Goal: Task Accomplishment & Management: Manage account settings

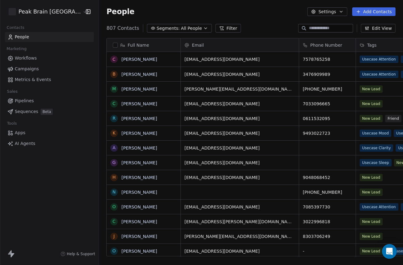
scroll to position [233, 320]
click at [31, 56] on span "Workflows" at bounding box center [26, 58] width 22 height 6
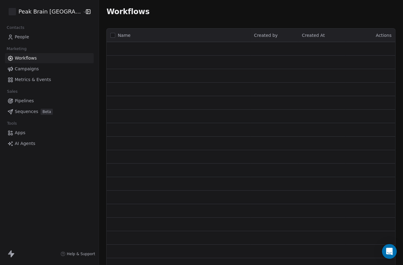
click at [31, 56] on span "Workflows" at bounding box center [26, 58] width 22 height 6
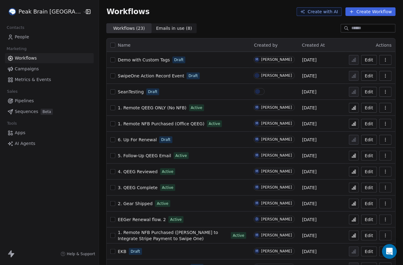
click at [20, 38] on span "People" at bounding box center [22, 37] width 14 height 6
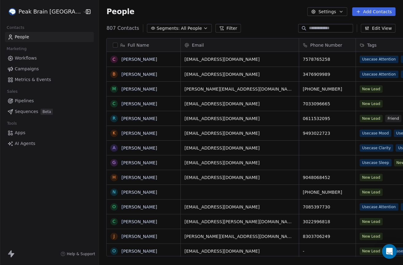
scroll to position [233, 320]
click at [127, 61] on link "Chelsey Creswell" at bounding box center [139, 59] width 36 height 5
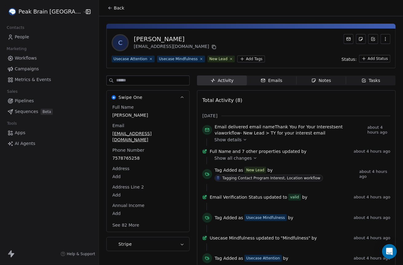
click at [269, 76] on span "Emails Emails" at bounding box center [271, 81] width 49 height 10
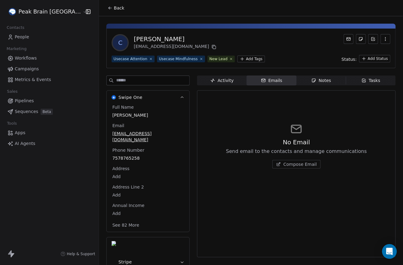
click at [286, 166] on span "Compose Email" at bounding box center [300, 164] width 34 height 6
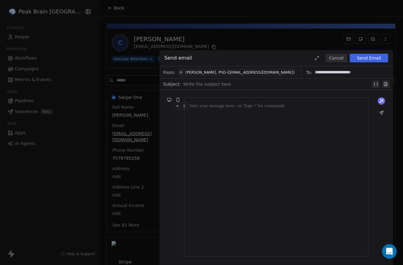
click at [86, 41] on div "**********" at bounding box center [201, 132] width 403 height 265
click at [72, 60] on div "**********" at bounding box center [201, 132] width 403 height 265
click at [14, 45] on div "**********" at bounding box center [201, 132] width 403 height 265
click at [57, 34] on div "**********" at bounding box center [201, 132] width 403 height 265
click at [84, 39] on div "**********" at bounding box center [201, 132] width 403 height 265
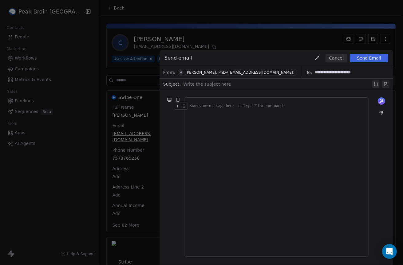
click at [330, 56] on button "Cancel" at bounding box center [337, 58] width 22 height 9
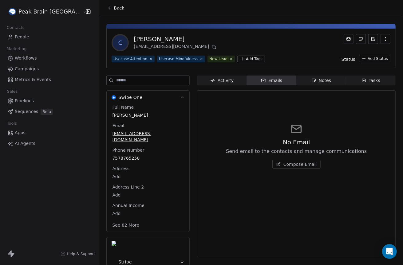
click at [32, 61] on span "Workflows" at bounding box center [26, 58] width 22 height 6
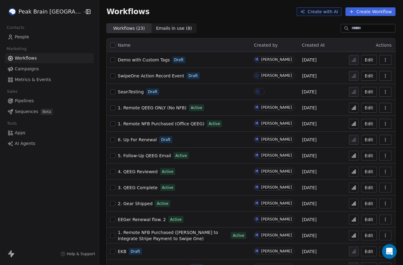
click at [367, 12] on button "Create Workflow" at bounding box center [371, 11] width 50 height 9
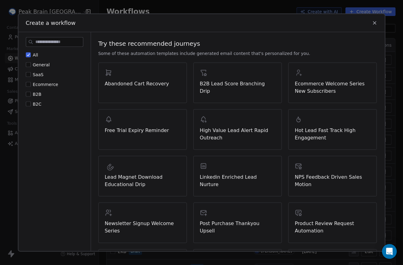
scroll to position [46, 0]
click at [36, 106] on span "B2C" at bounding box center [37, 103] width 9 height 5
click at [31, 106] on button "B2C" at bounding box center [28, 104] width 5 height 6
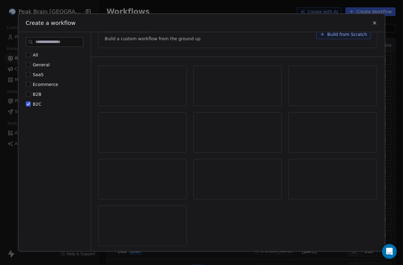
scroll to position [0, 0]
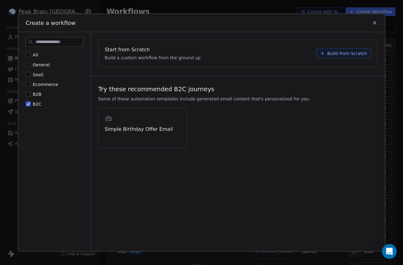
click at [35, 103] on span "B2C" at bounding box center [37, 103] width 9 height 5
click at [31, 103] on button "B2C" at bounding box center [28, 104] width 5 height 6
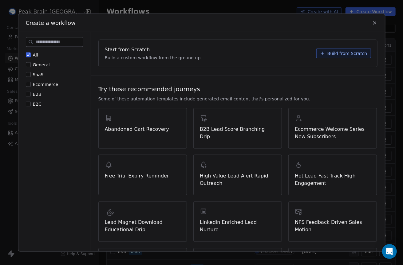
click at [357, 53] on span "Build from Scratch" at bounding box center [347, 53] width 40 height 6
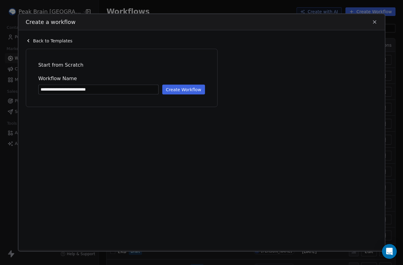
drag, startPoint x: 56, startPoint y: 88, endPoint x: 36, endPoint y: 87, distance: 20.3
click at [36, 87] on div "**********" at bounding box center [121, 77] width 179 height 45
click at [97, 92] on input "**********" at bounding box center [99, 89] width 120 height 9
type input "**********"
click at [178, 87] on button "Create Workflow" at bounding box center [183, 90] width 43 height 10
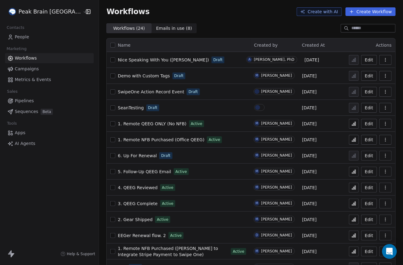
click at [373, 60] on button "Edit" at bounding box center [369, 60] width 16 height 10
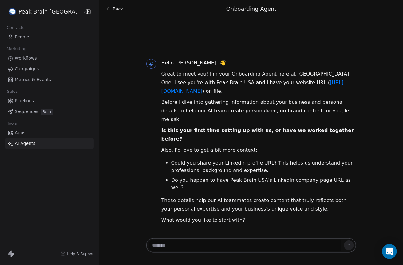
click at [201, 247] on textarea at bounding box center [245, 246] width 192 height 12
paste textarea "**********"
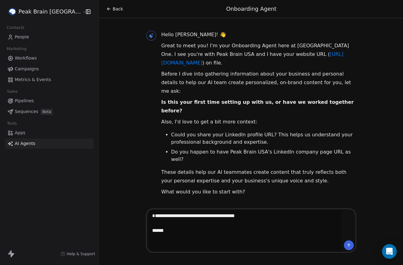
paste textarea "**********"
type textarea "**********"
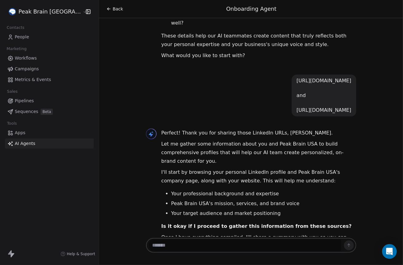
scroll to position [148, 0]
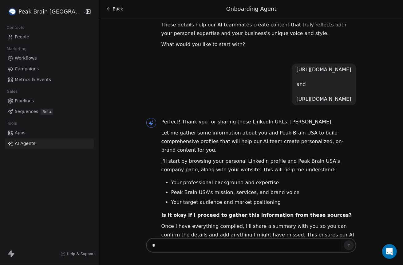
type textarea "**"
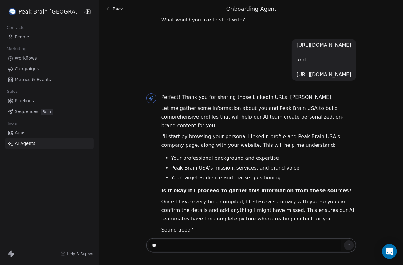
type textarea "***"
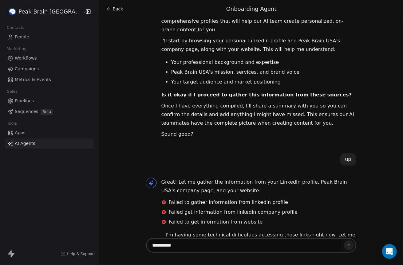
scroll to position [277, 0]
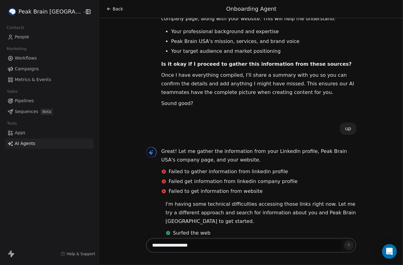
type textarea "**********"
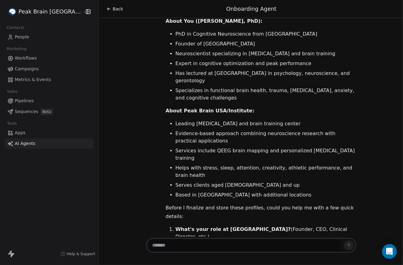
scroll to position [602, 0]
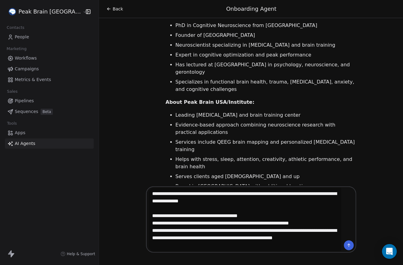
type textarea "**********"
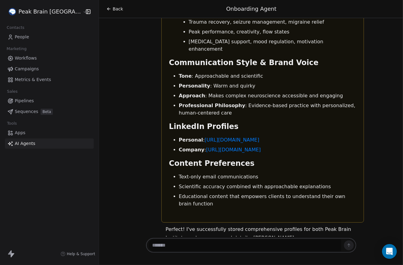
scroll to position [2042, 0]
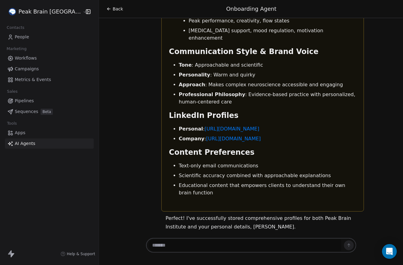
click at [206, 245] on textarea at bounding box center [245, 246] width 193 height 12
click at [31, 56] on span "Workflows" at bounding box center [26, 58] width 22 height 6
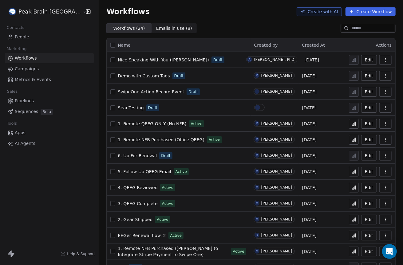
click at [154, 64] on td "Nice Speaking With You (Andrew) Draft" at bounding box center [175, 60] width 136 height 16
click at [154, 61] on span "Nice Speaking With You ([PERSON_NAME])" at bounding box center [163, 59] width 91 height 5
click at [18, 37] on span "People" at bounding box center [22, 37] width 14 height 6
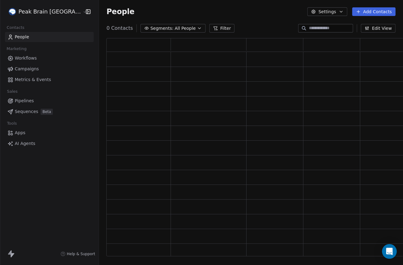
scroll to position [218, 305]
click at [318, 27] on input at bounding box center [330, 28] width 43 height 6
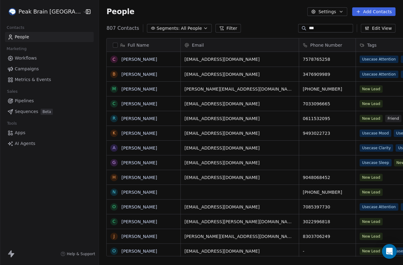
scroll to position [233, 320]
type input "**********"
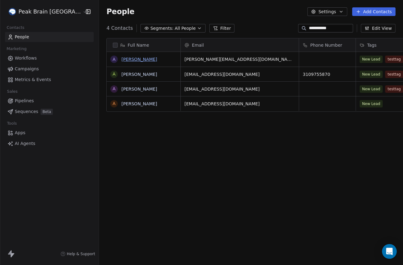
click at [121, 59] on link "[PERSON_NAME]" at bounding box center [139, 59] width 36 height 5
click at [121, 73] on link "Andrew Hill" at bounding box center [139, 74] width 36 height 5
click at [121, 87] on link "Andrew Hill" at bounding box center [139, 89] width 36 height 5
click at [121, 104] on link "Andrew Hill" at bounding box center [139, 103] width 36 height 5
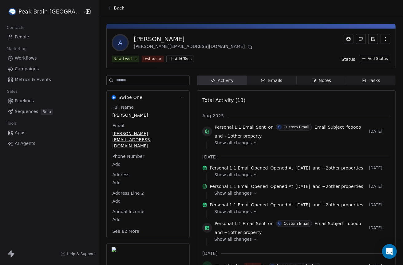
click at [161, 59] on html "Peak Brain [GEOGRAPHIC_DATA] Contacts People Marketing Workflows Campaigns Metr…" at bounding box center [201, 132] width 403 height 265
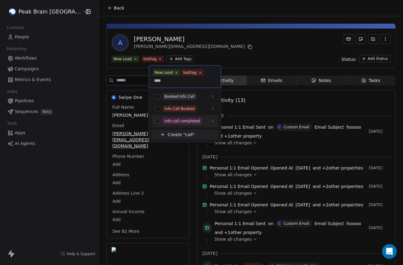
type input "****"
click at [159, 121] on button "Suggestions" at bounding box center [157, 121] width 5 height 5
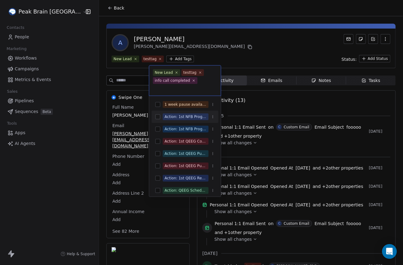
click at [219, 49] on html "Peak Brain [GEOGRAPHIC_DATA] Contacts People Marketing Workflows Campaigns Metr…" at bounding box center [201, 132] width 403 height 265
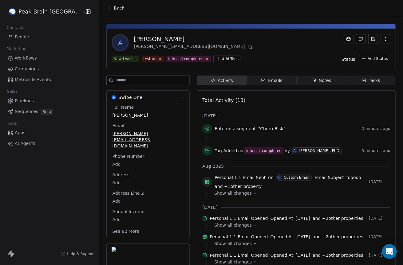
click at [206, 59] on icon at bounding box center [207, 59] width 2 height 2
click at [149, 81] on input at bounding box center [152, 80] width 73 height 9
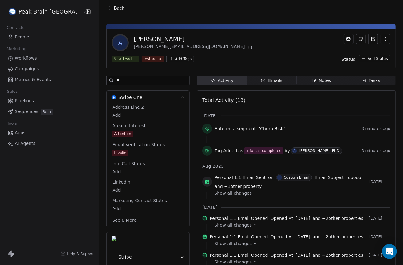
type input "*"
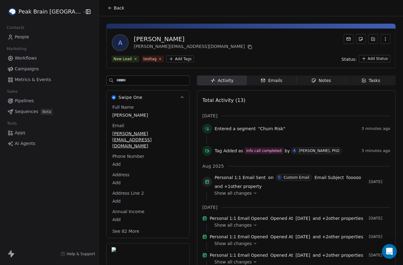
click at [159, 60] on html "Peak Brain USA Contacts People Marketing Workflows Campaigns Metrics & Events S…" at bounding box center [201, 132] width 403 height 265
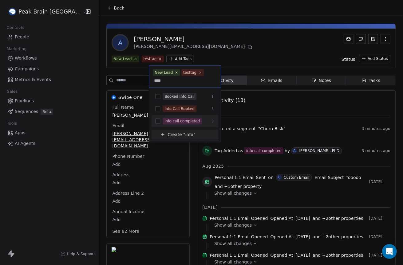
type input "****"
click at [191, 121] on div "info call completed" at bounding box center [181, 121] width 35 height 6
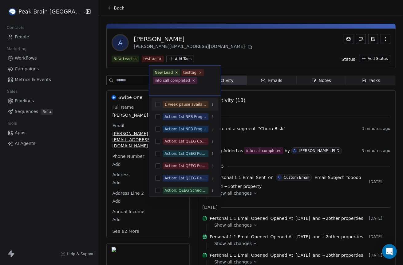
click at [231, 50] on html "Peak Brain USA Contacts People Marketing Workflows Campaigns Metrics & Events S…" at bounding box center [201, 132] width 403 height 265
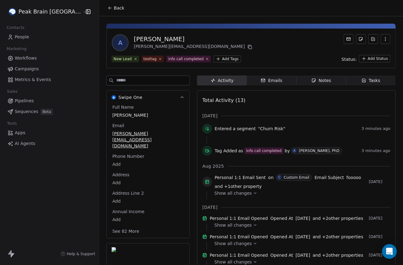
click at [27, 57] on span "Workflows" at bounding box center [26, 58] width 22 height 6
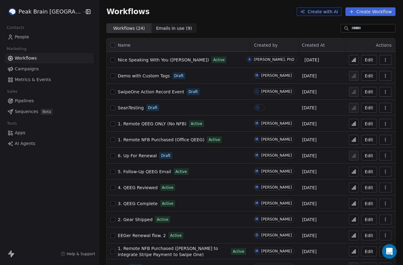
click at [146, 61] on span "Nice Speaking With You ([PERSON_NAME])" at bounding box center [163, 59] width 91 height 5
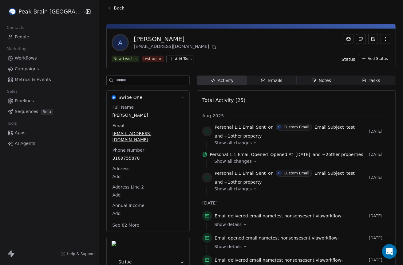
click at [167, 59] on html "Peak Brain [GEOGRAPHIC_DATA] Contacts People Marketing Workflows Campaigns Metr…" at bounding box center [201, 132] width 403 height 265
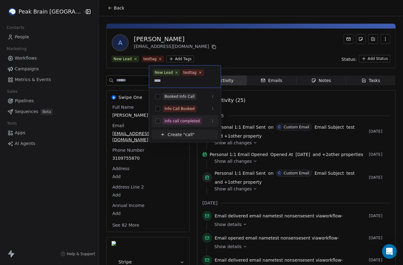
type input "****"
click at [177, 123] on div "info call completed" at bounding box center [181, 121] width 35 height 6
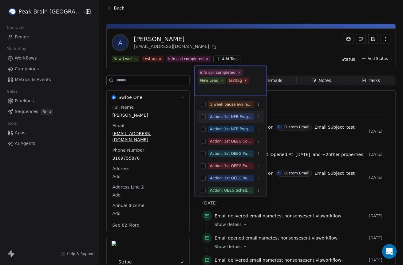
click at [246, 48] on html "Peak Brain USA Contacts People Marketing Workflows Campaigns Metrics & Events S…" at bounding box center [201, 132] width 403 height 265
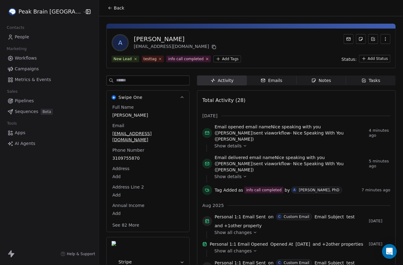
click at [205, 59] on icon at bounding box center [207, 59] width 4 height 4
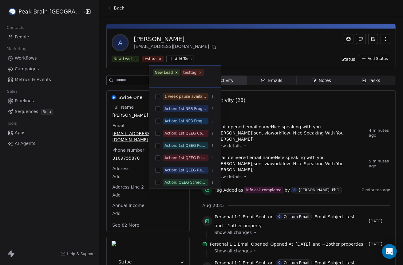
click at [163, 59] on html "Peak Brain USA Contacts People Marketing Workflows Campaigns Metrics & Events S…" at bounding box center [201, 132] width 403 height 265
type input "*"
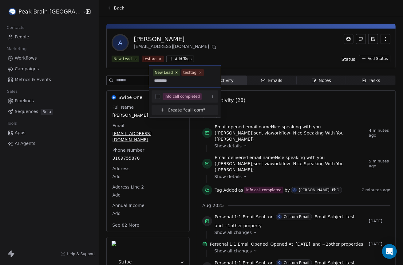
type input "********"
click at [180, 97] on div "info call completed" at bounding box center [181, 97] width 35 height 6
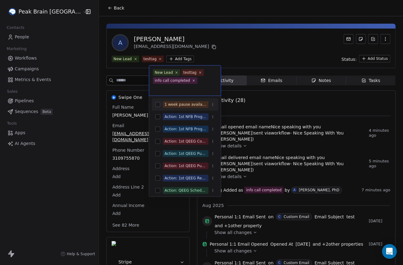
scroll to position [1, 0]
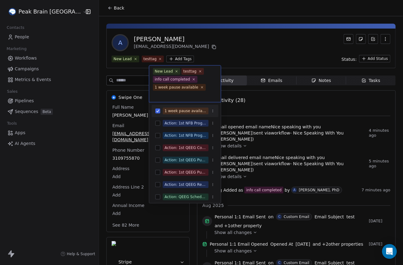
click at [201, 87] on span "1 week pause available" at bounding box center [179, 87] width 53 height 7
click at [201, 87] on icon at bounding box center [202, 87] width 2 height 2
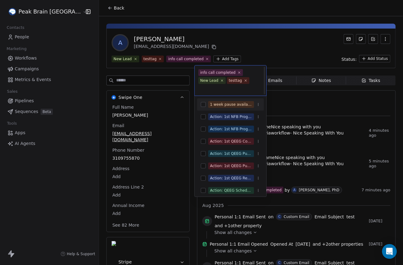
click at [238, 53] on html "Peak Brain USA Contacts People Marketing Workflows Campaigns Metrics & Events S…" at bounding box center [201, 132] width 403 height 265
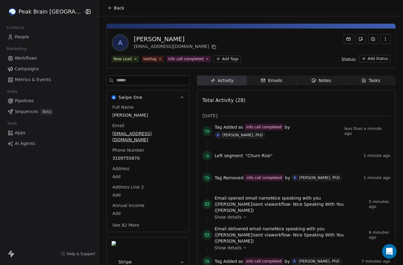
click at [31, 61] on span "Workflows" at bounding box center [26, 58] width 22 height 6
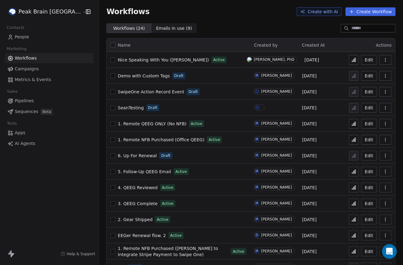
click at [138, 59] on span "Nice Speaking With You ([PERSON_NAME])" at bounding box center [163, 59] width 91 height 5
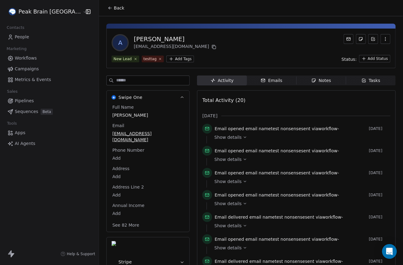
click at [162, 62] on html "Peak Brain [GEOGRAPHIC_DATA] Contacts People Marketing Workflows Campaigns Metr…" at bounding box center [201, 132] width 403 height 265
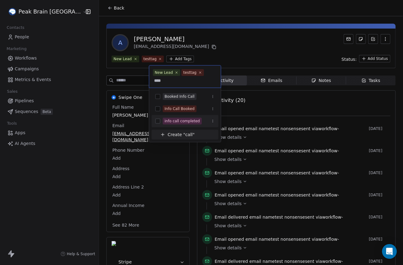
type input "****"
click at [158, 121] on button "Suggestions" at bounding box center [157, 121] width 5 height 5
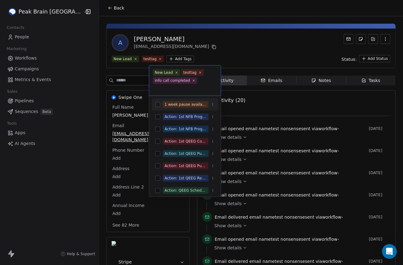
click at [245, 59] on html "Peak Brain [GEOGRAPHIC_DATA] Contacts People Marketing Workflows Campaigns Metr…" at bounding box center [201, 132] width 403 height 265
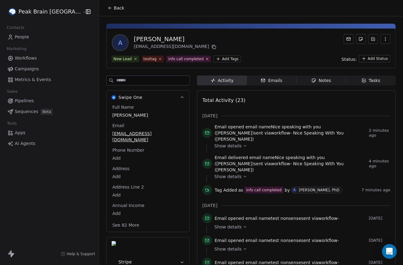
click at [206, 59] on icon at bounding box center [207, 59] width 2 height 2
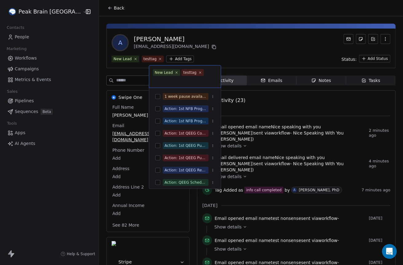
click at [166, 56] on html "Peak Brain USA Contacts People Marketing Workflows Campaigns Metrics & Events S…" at bounding box center [201, 132] width 403 height 265
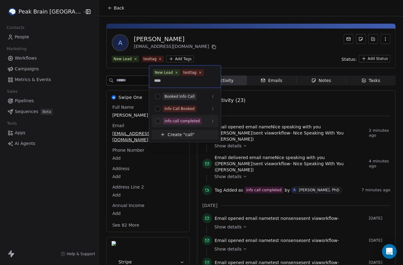
type input "****"
click at [181, 118] on div "info call completed" at bounding box center [181, 121] width 35 height 6
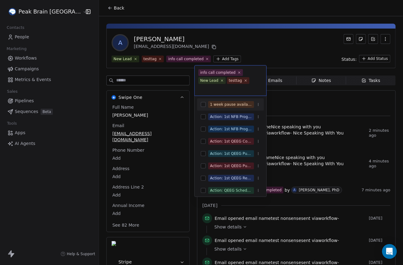
click at [229, 53] on html "Peak Brain USA Contacts People Marketing Workflows Campaigns Metrics & Events S…" at bounding box center [201, 132] width 403 height 265
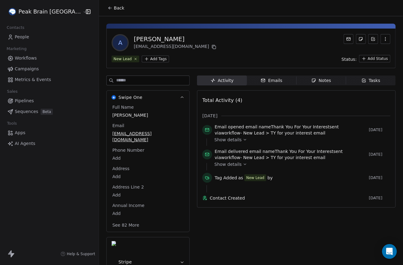
click at [135, 59] on html "Peak Brain [GEOGRAPHIC_DATA] Contacts People Marketing Workflows Campaigns Metr…" at bounding box center [201, 132] width 403 height 265
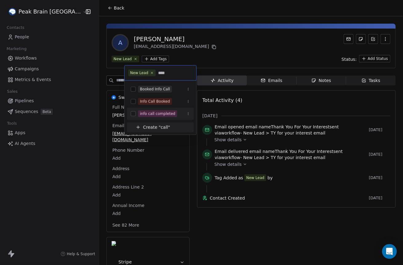
type input "****"
click at [133, 113] on button "Suggestions" at bounding box center [133, 113] width 5 height 5
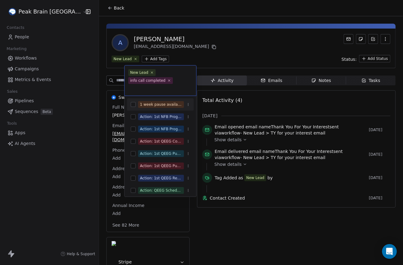
click at [226, 57] on html "Peak Brain [GEOGRAPHIC_DATA] Contacts People Marketing Workflows Campaigns Metr…" at bounding box center [201, 132] width 403 height 265
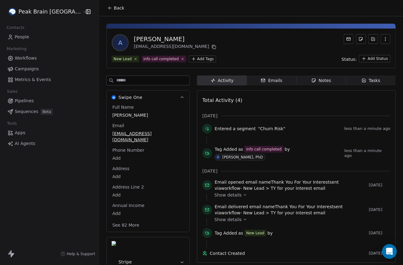
click at [29, 59] on span "Workflows" at bounding box center [26, 58] width 22 height 6
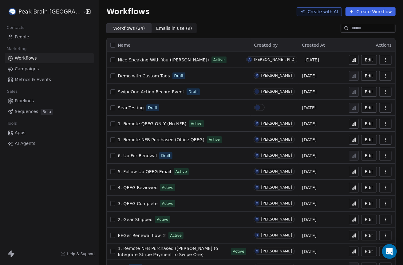
click at [353, 59] on icon at bounding box center [353, 59] width 5 height 5
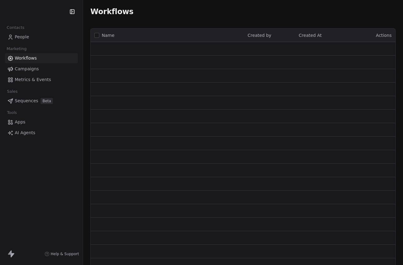
click at [395, 7] on div "Workflows" at bounding box center [242, 11] width 305 height 9
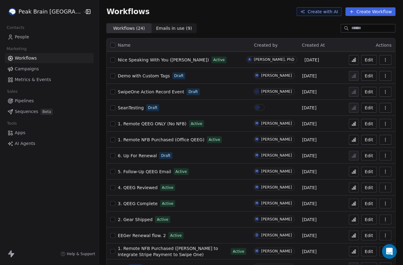
click at [125, 59] on span "Nice Speaking With You (Andrew)" at bounding box center [163, 59] width 91 height 5
click at [23, 37] on span "People" at bounding box center [22, 37] width 14 height 6
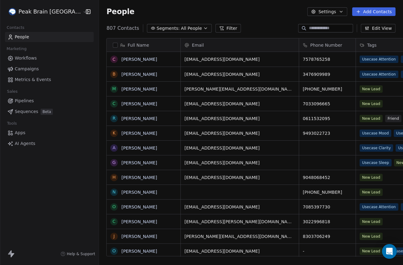
scroll to position [233, 320]
click at [24, 58] on span "Workflows" at bounding box center [26, 58] width 22 height 6
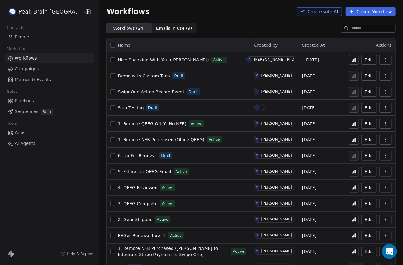
click at [156, 61] on span "Nice Speaking With You (Andrew)" at bounding box center [163, 59] width 91 height 5
click at [353, 60] on icon at bounding box center [353, 59] width 5 height 5
click at [18, 37] on span "People" at bounding box center [22, 37] width 14 height 6
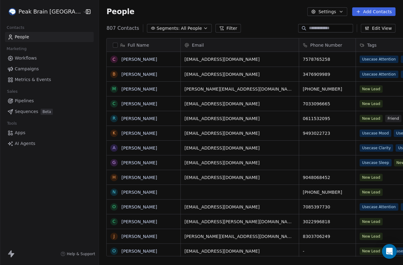
click at [312, 28] on input at bounding box center [330, 28] width 43 height 6
type input "****"
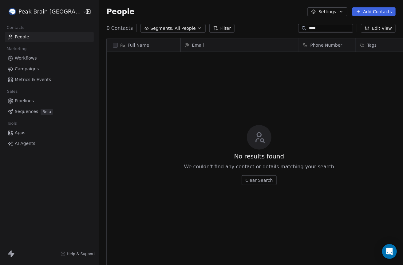
scroll to position [233, 320]
drag, startPoint x: 305, startPoint y: 29, endPoint x: 291, endPoint y: 29, distance: 13.5
click at [291, 29] on div "0 Contacts Segments: All People Filter **** Edit View" at bounding box center [251, 28] width 304 height 10
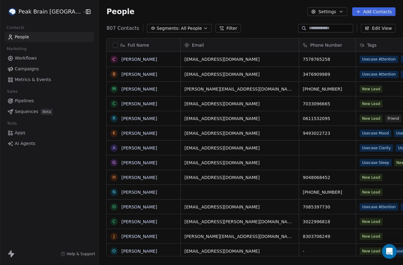
click at [366, 13] on button "Add Contacts" at bounding box center [373, 11] width 43 height 9
click at [368, 22] on span "Create new contact" at bounding box center [376, 25] width 42 height 6
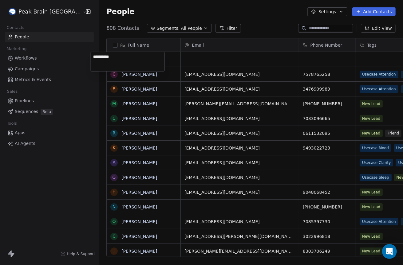
type textarea "**********"
click at [181, 58] on div "grid" at bounding box center [240, 59] width 118 height 15
type input "**********"
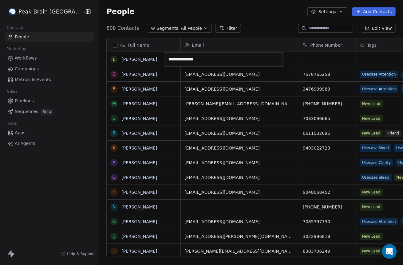
click at [292, 59] on html "Peak Brain USA Contacts People Marketing Workflows Campaigns Metrics & Events S…" at bounding box center [201, 132] width 403 height 265
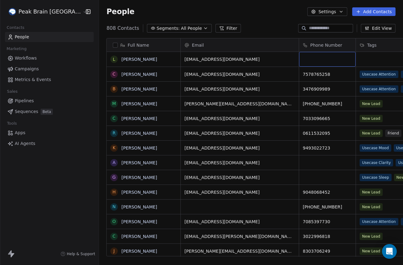
click at [299, 59] on div "grid" at bounding box center [327, 59] width 57 height 15
drag, startPoint x: 292, startPoint y: 59, endPoint x: 298, endPoint y: 59, distance: 5.5
click at [299, 59] on div "grid" at bounding box center [327, 59] width 57 height 15
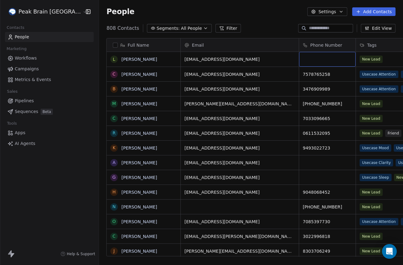
click at [299, 60] on div "grid" at bounding box center [327, 59] width 57 height 15
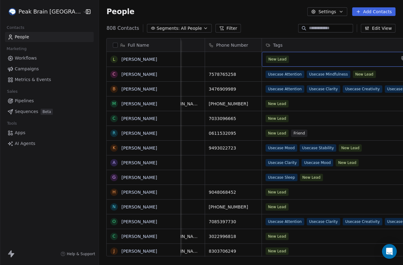
click at [309, 63] on div "New Lead" at bounding box center [331, 59] width 130 height 7
click at [287, 59] on div "New Lead" at bounding box center [331, 59] width 130 height 7
click at [269, 58] on span "New Lead" at bounding box center [277, 59] width 23 height 7
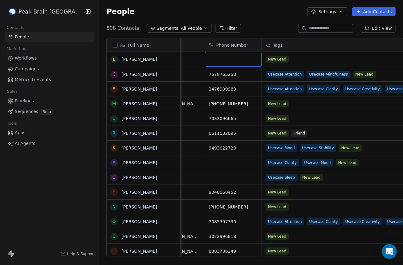
click at [205, 60] on div "grid" at bounding box center [233, 59] width 57 height 15
type input "**********"
click at [283, 61] on html "Peak Brain USA Contacts People Marketing Workflows Campaigns Metrics & Events S…" at bounding box center [201, 132] width 403 height 265
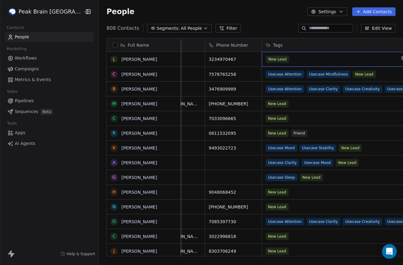
click at [283, 59] on div "New Lead" at bounding box center [331, 59] width 130 height 7
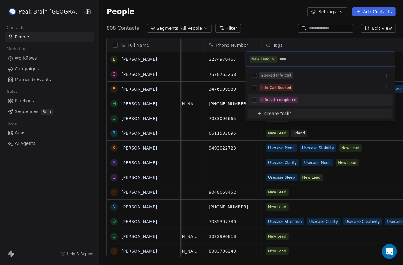
type input "****"
click at [275, 99] on div "info call completed" at bounding box center [278, 100] width 35 height 6
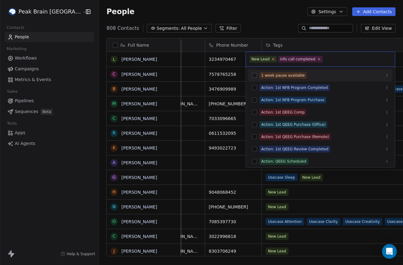
click at [273, 59] on icon at bounding box center [273, 59] width 4 height 4
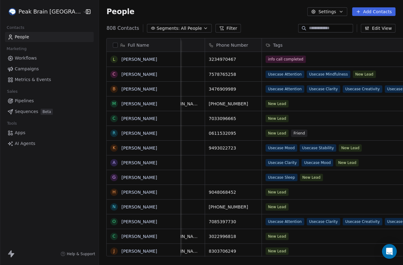
click at [282, 38] on html "Peak Brain USA Contacts People Marketing Workflows Campaigns Metrics & Events S…" at bounding box center [201, 132] width 403 height 265
click at [78, 62] on div "Contacts People Marketing Workflows Campaigns Metrics & Events Sales Pipelines …" at bounding box center [49, 85] width 99 height 125
click at [99, 52] on div "Full Name L Lilo Onwuzu C Chelsey Creswell B Briana Boyd M Mary Lee C Cheryl Lo…" at bounding box center [251, 149] width 304 height 233
click at [121, 59] on link "Lilo Onwuzu" at bounding box center [139, 59] width 36 height 5
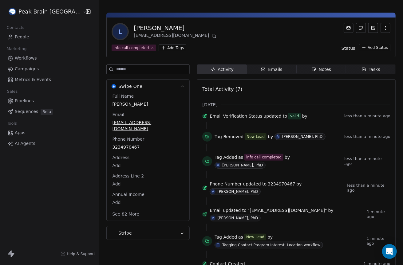
scroll to position [11, 0]
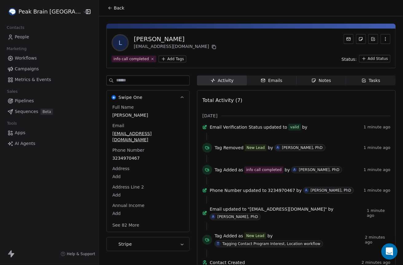
click at [387, 251] on icon "Open Intercom Messenger" at bounding box center [389, 252] width 7 height 8
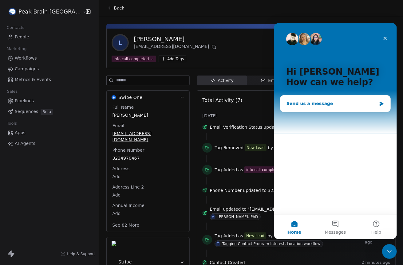
click at [302, 105] on div "Send us a message" at bounding box center [331, 103] width 90 height 6
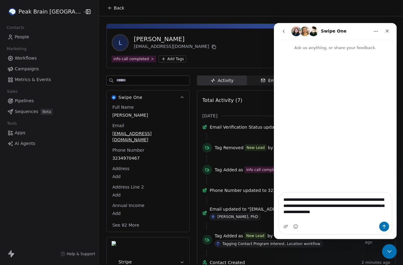
drag, startPoint x: 369, startPoint y: 218, endPoint x: 337, endPoint y: 204, distance: 34.0
click at [337, 204] on textarea "**********" at bounding box center [335, 204] width 113 height 23
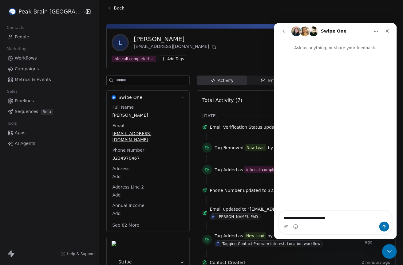
type textarea "**********"
drag, startPoint x: 349, startPoint y: 223, endPoint x: 280, endPoint y: 211, distance: 70.2
click at [281, 212] on div "**********" at bounding box center [335, 222] width 113 height 23
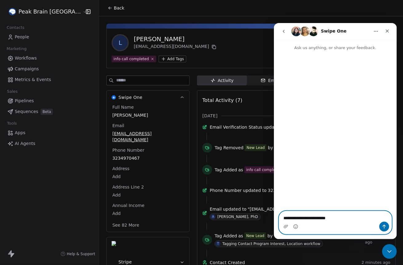
drag, startPoint x: 360, startPoint y: 216, endPoint x: 271, endPoint y: 214, distance: 88.2
click at [274, 214] on html "**********" at bounding box center [335, 131] width 123 height 216
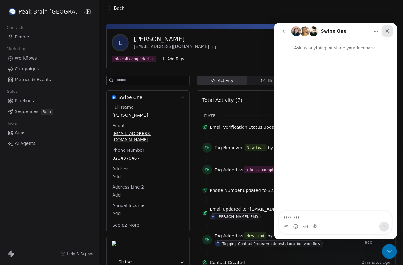
click at [386, 31] on icon "Close" at bounding box center [387, 30] width 5 height 5
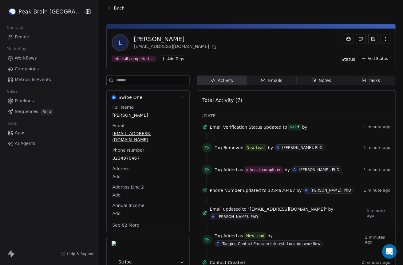
click at [196, 59] on div "info call completed Add Tags Status: Add Status" at bounding box center [251, 58] width 279 height 7
click at [20, 36] on span "People" at bounding box center [22, 37] width 14 height 6
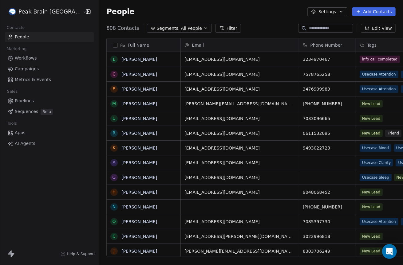
scroll to position [233, 320]
click at [316, 28] on input at bounding box center [330, 28] width 43 height 6
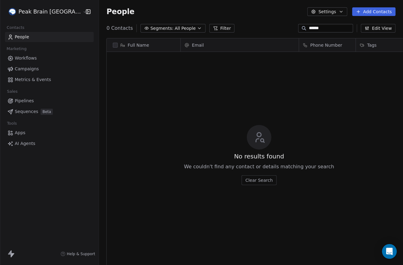
type input "******"
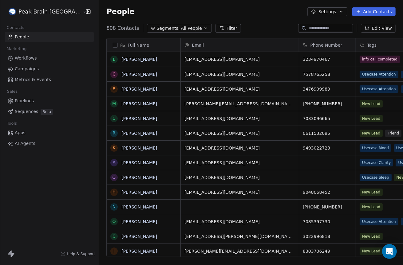
click at [372, 12] on button "Add Contacts" at bounding box center [373, 11] width 43 height 9
click at [372, 26] on span "Create new contact" at bounding box center [376, 25] width 42 height 6
click at [318, 64] on html "Peak Brain USA Contacts People Marketing Workflows Campaigns Metrics & Events S…" at bounding box center [201, 132] width 403 height 265
click at [361, 11] on icon at bounding box center [358, 11] width 5 height 5
click at [360, 26] on span "Create new contact" at bounding box center [376, 25] width 42 height 6
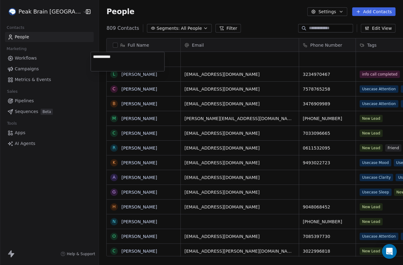
type textarea "**********"
click at [299, 59] on div "grid" at bounding box center [327, 59] width 57 height 15
type input "**********"
click at [275, 46] on html "Peak Brain USA Contacts People Marketing Workflows Campaigns Metrics & Events S…" at bounding box center [201, 132] width 403 height 265
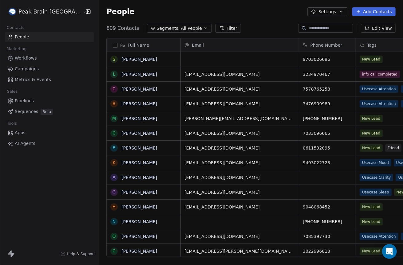
scroll to position [0, 94]
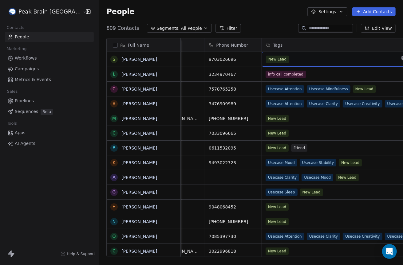
click at [322, 60] on div "New Lead" at bounding box center [331, 59] width 130 height 7
click at [122, 61] on link "Sarah Allman" at bounding box center [139, 59] width 36 height 5
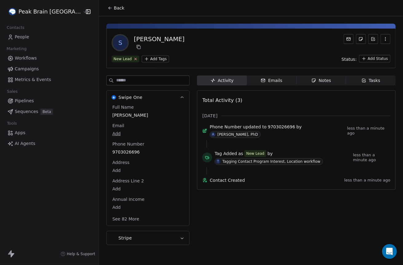
click at [133, 59] on icon at bounding box center [135, 59] width 4 height 4
click at [219, 206] on div "Activity Activity Emails Emails Notes Notes Tasks Tasks Total Activity (3) Oct …" at bounding box center [296, 180] width 199 height 209
click at [27, 37] on span "People" at bounding box center [22, 37] width 14 height 6
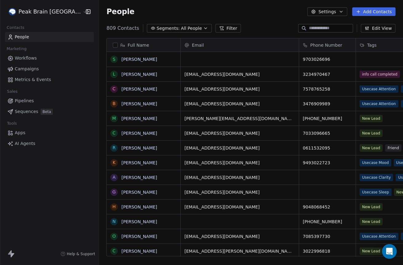
scroll to position [233, 320]
click at [181, 59] on div "grid" at bounding box center [240, 59] width 118 height 15
type input "**********"
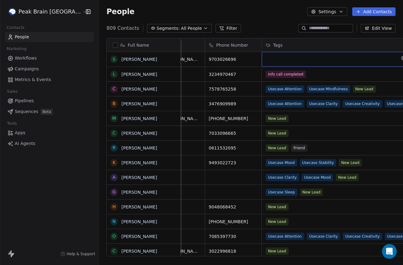
click at [339, 58] on div "grid" at bounding box center [336, 59] width 149 height 15
click at [330, 60] on div "grid" at bounding box center [336, 59] width 149 height 15
click at [401, 58] on icon "grid" at bounding box center [403, 58] width 5 height 5
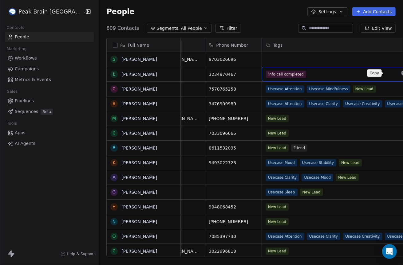
click at [401, 74] on icon "grid" at bounding box center [403, 73] width 5 height 5
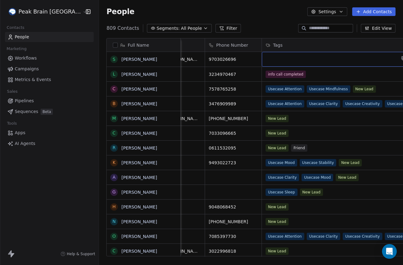
scroll to position [0, 0]
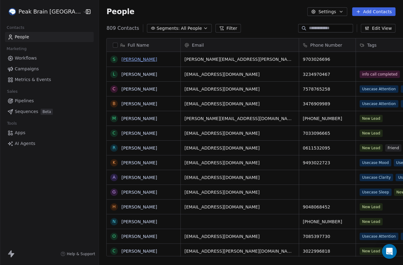
click at [121, 58] on link "Sarah Allman" at bounding box center [139, 59] width 36 height 5
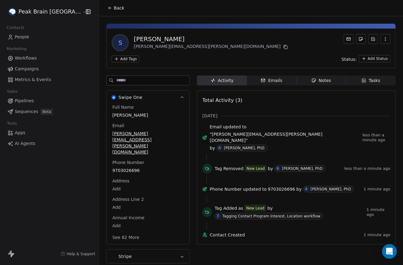
click at [149, 57] on div "Add Tags Status: Add Status" at bounding box center [251, 58] width 279 height 7
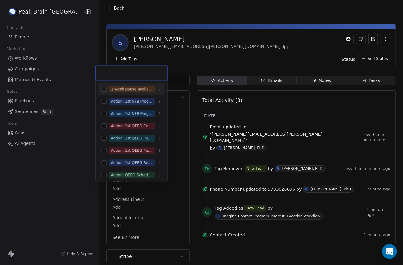
click at [110, 59] on html "Peak Brain USA Contacts People Marketing Workflows Campaigns Metrics & Events S…" at bounding box center [201, 132] width 403 height 265
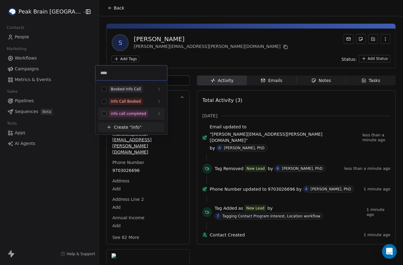
type input "****"
click at [123, 113] on div "info call completed" at bounding box center [128, 114] width 35 height 6
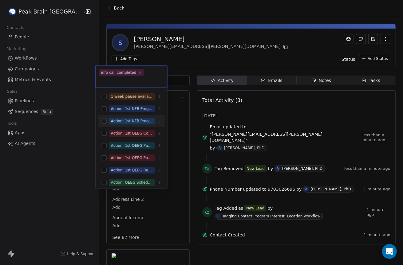
click at [81, 124] on html "Peak Brain USA Contacts People Marketing Workflows Campaigns Metrics & Events S…" at bounding box center [201, 132] width 403 height 265
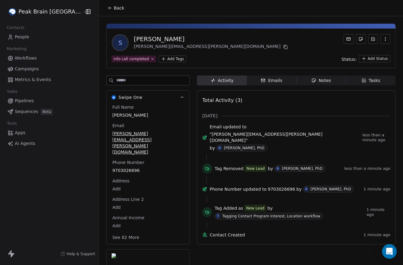
click at [29, 57] on span "Workflows" at bounding box center [26, 58] width 22 height 6
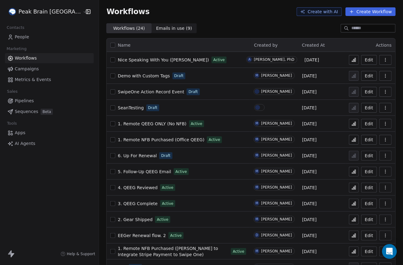
click at [22, 38] on span "People" at bounding box center [22, 37] width 14 height 6
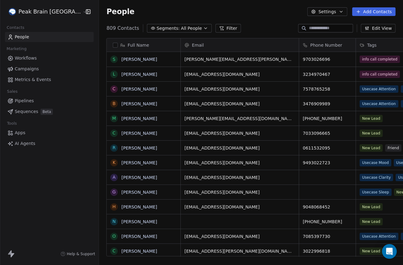
scroll to position [233, 320]
click at [121, 73] on link "Lilo Onwuzu" at bounding box center [139, 74] width 36 height 5
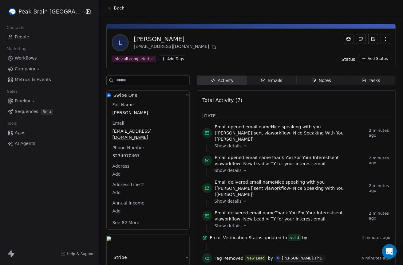
click at [22, 36] on span "People" at bounding box center [22, 37] width 14 height 6
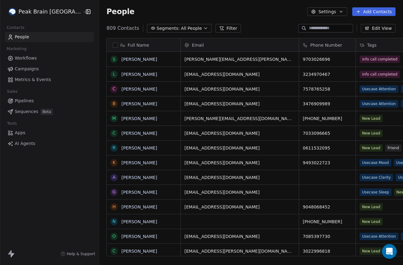
scroll to position [233, 320]
click at [121, 59] on link "Sarah Allman" at bounding box center [139, 59] width 36 height 5
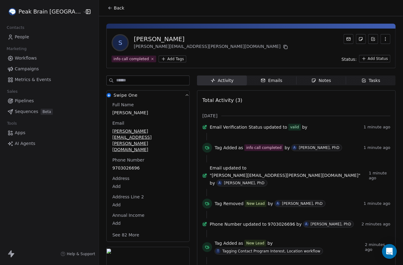
click at [23, 57] on span "Workflows" at bounding box center [26, 58] width 22 height 6
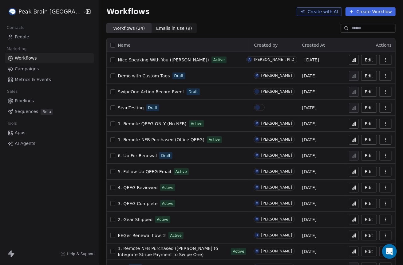
click at [135, 59] on span "Nice Speaking With You ([PERSON_NAME])" at bounding box center [163, 59] width 91 height 5
click at [354, 61] on icon at bounding box center [353, 60] width 1 height 2
click at [31, 36] on link "People" at bounding box center [49, 37] width 89 height 10
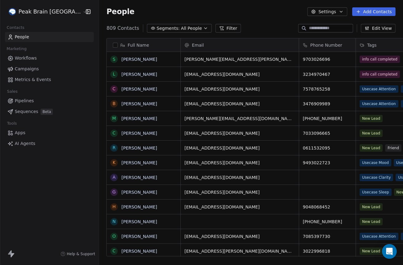
scroll to position [233, 320]
click at [121, 58] on link "[PERSON_NAME]" at bounding box center [139, 59] width 36 height 5
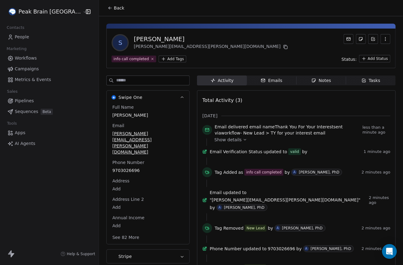
click at [37, 35] on link "People" at bounding box center [49, 37] width 89 height 10
click at [37, 35] on div "Peak Brain [GEOGRAPHIC_DATA] Contacts People Marketing Workflows Campaigns Metr…" at bounding box center [201, 132] width 403 height 265
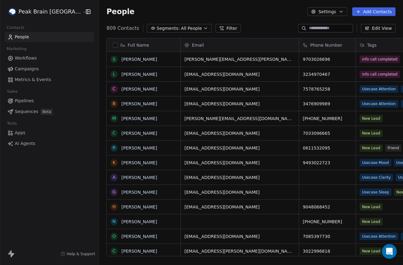
scroll to position [233, 320]
click at [121, 60] on link "[PERSON_NAME]" at bounding box center [139, 59] width 36 height 5
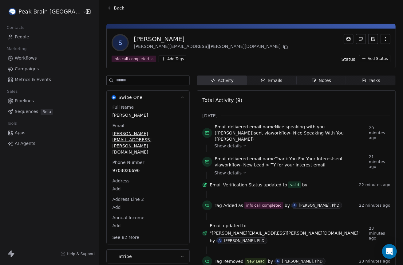
click at [19, 39] on span "People" at bounding box center [22, 37] width 14 height 6
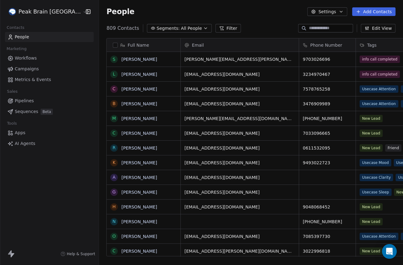
scroll to position [233, 320]
click at [121, 73] on link "[PERSON_NAME]" at bounding box center [139, 74] width 36 height 5
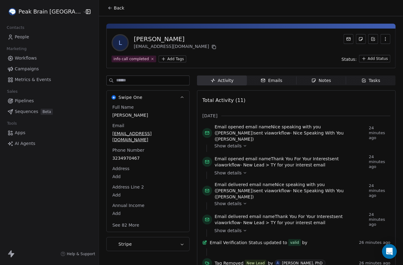
click at [216, 143] on span "Show details" at bounding box center [227, 146] width 27 height 6
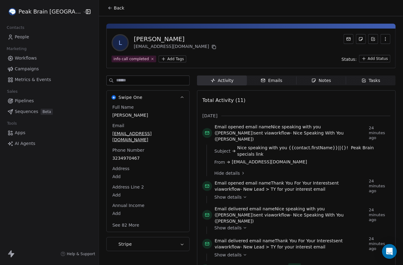
click at [241, 127] on span "Email opened email name Nice speaking with you (Andrew) sent via workflow - Nic…" at bounding box center [291, 133] width 152 height 18
click at [25, 57] on span "Workflows" at bounding box center [26, 58] width 22 height 6
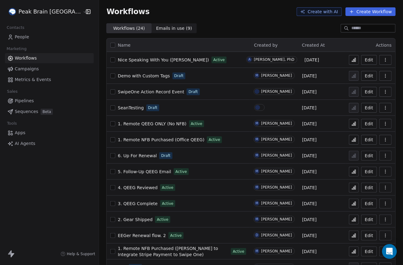
click at [24, 36] on span "People" at bounding box center [22, 37] width 14 height 6
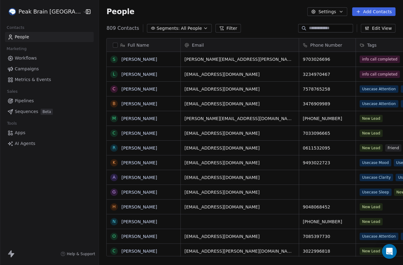
scroll to position [233, 320]
click at [32, 16] on html "Peak Brain USA Contacts People Marketing Workflows Campaigns Metrics & Events S…" at bounding box center [201, 132] width 403 height 265
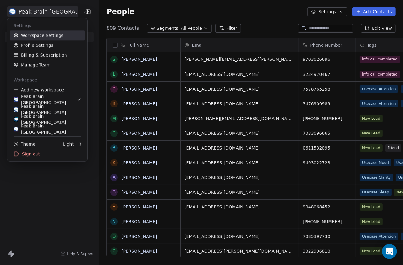
click at [32, 34] on link "Workspace Settings" at bounding box center [47, 35] width 75 height 10
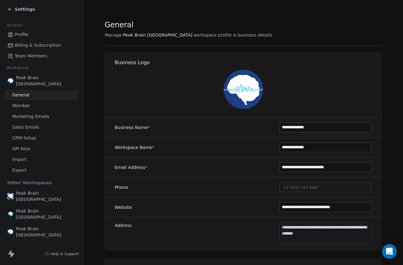
click at [20, 135] on span "CRM Setup" at bounding box center [24, 138] width 24 height 6
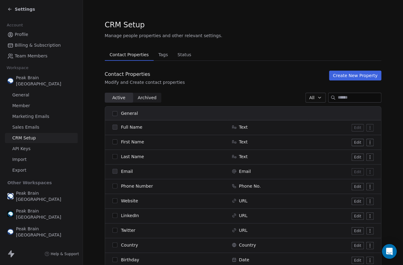
click at [160, 52] on span "Tags" at bounding box center [163, 54] width 14 height 9
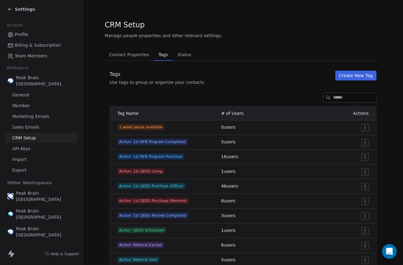
click at [342, 95] on input at bounding box center [354, 97] width 43 height 9
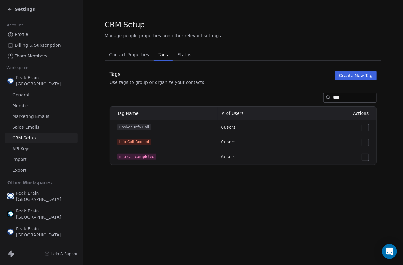
type input "****"
click at [363, 155] on html "Settings Account Profile Billing & Subscription Team Members Workspace Peak Bra…" at bounding box center [201, 132] width 403 height 265
click at [358, 169] on div "Edit" at bounding box center [353, 170] width 29 height 10
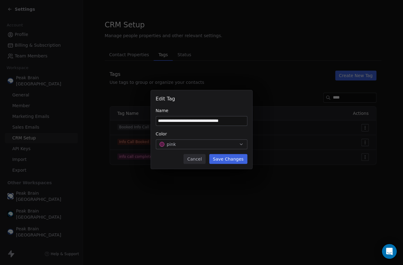
type input "**********"
click at [225, 157] on button "Save Changes" at bounding box center [228, 159] width 38 height 10
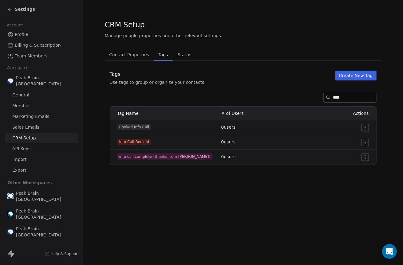
click at [10, 10] on icon at bounding box center [9, 9] width 5 height 5
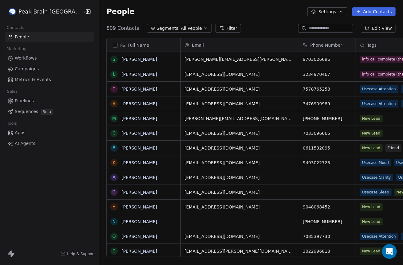
scroll to position [233, 320]
click at [24, 57] on span "Workflows" at bounding box center [26, 58] width 22 height 6
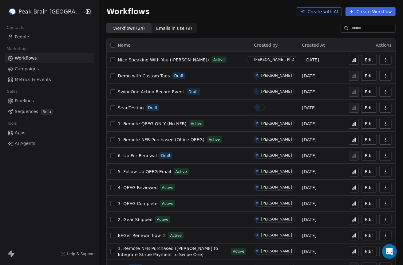
click at [129, 61] on span "Nice Speaking With You ([PERSON_NAME])" at bounding box center [163, 59] width 91 height 5
click at [128, 60] on span "Nice Speaking With You ([PERSON_NAME])" at bounding box center [163, 59] width 91 height 5
